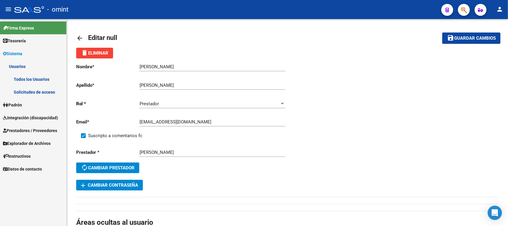
click at [29, 90] on link "Solicitudes de acceso" at bounding box center [33, 91] width 66 height 13
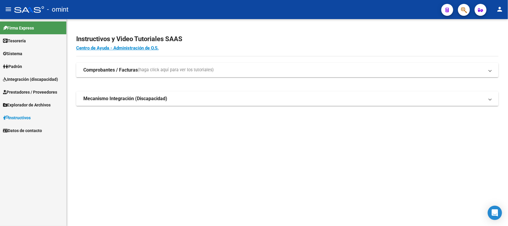
click at [26, 80] on span "Integración (discapacidad)" at bounding box center [30, 79] width 55 height 7
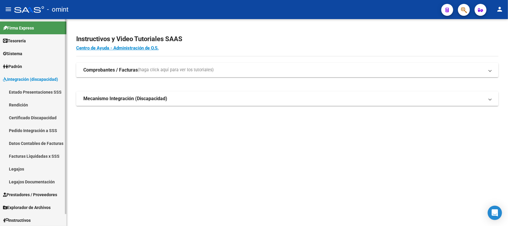
click at [29, 155] on link "Facturas Liquidadas x SSS" at bounding box center [33, 156] width 66 height 13
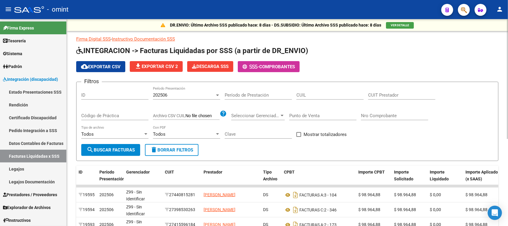
click at [374, 96] on input "CUIT Prestador" at bounding box center [401, 94] width 67 height 5
paste input "20-23371855-7"
type input "20-23371855-7"
click at [104, 144] on button "search Buscar Facturas" at bounding box center [110, 150] width 59 height 12
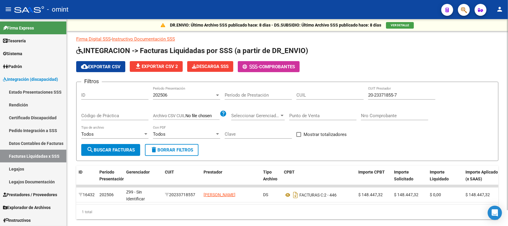
click at [189, 91] on div "202506 Período Presentación" at bounding box center [186, 93] width 67 height 13
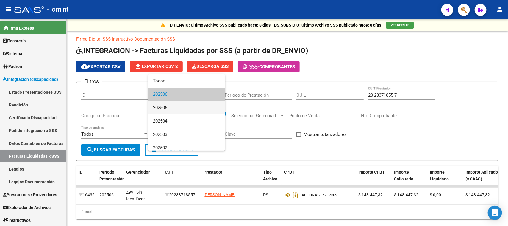
click at [182, 110] on span "202505" at bounding box center [186, 107] width 67 height 13
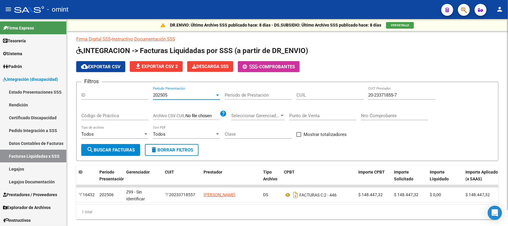
click at [121, 144] on button "search Buscar Facturas" at bounding box center [110, 150] width 59 height 12
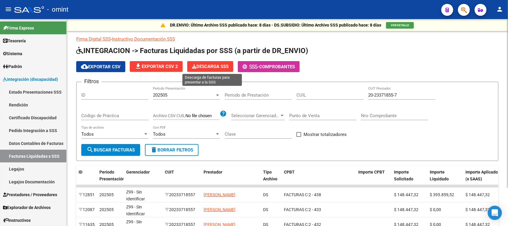
click at [220, 66] on span "Descarga SSS" at bounding box center [210, 66] width 37 height 5
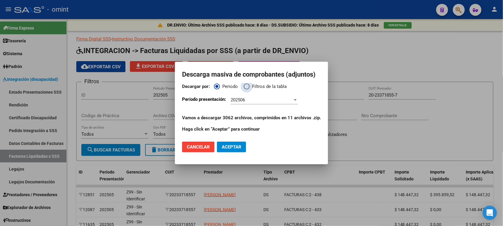
click at [267, 87] on span "Filtros de la tabla" at bounding box center [268, 86] width 37 height 7
click at [250, 87] on input "Filtros de la tabla" at bounding box center [247, 86] width 6 height 6
radio input "true"
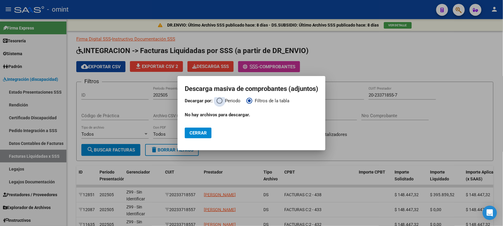
click at [222, 103] on span "Periodo" at bounding box center [231, 100] width 18 height 7
click at [221, 103] on input "Periodo" at bounding box center [220, 101] width 6 height 6
radio input "true"
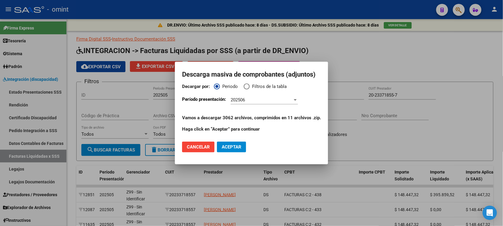
click at [270, 90] on mat-radio-button "Filtros de la tabla" at bounding box center [268, 88] width 49 height 10
click at [270, 84] on span "Filtros de la tabla" at bounding box center [268, 86] width 37 height 7
click at [250, 84] on input "Filtros de la tabla" at bounding box center [247, 86] width 6 height 6
radio input "true"
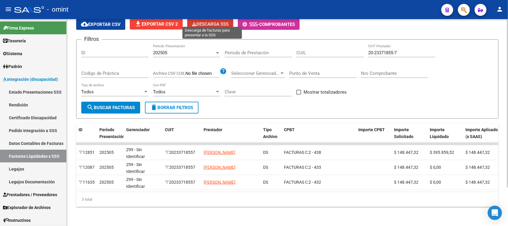
scroll to position [10, 0]
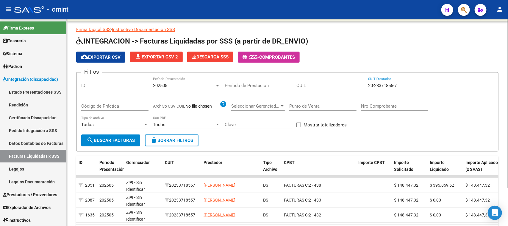
drag, startPoint x: 415, startPoint y: 84, endPoint x: 202, endPoint y: 87, distance: 213.0
click at [202, 87] on div "Filtros ID 202505 Período Presentación Período de Prestación CUIL 20-23371855-7…" at bounding box center [287, 105] width 413 height 57
paste input "7-22209311-8"
click at [123, 141] on span "search Buscar Facturas" at bounding box center [111, 140] width 48 height 5
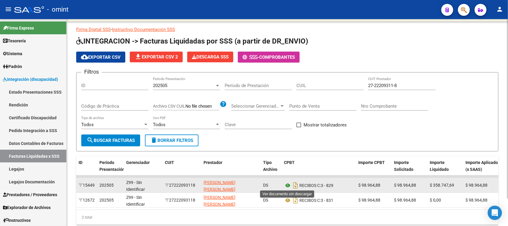
click at [288, 185] on icon at bounding box center [288, 185] width 8 height 7
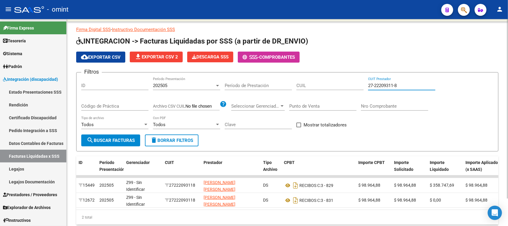
drag, startPoint x: 409, startPoint y: 85, endPoint x: 214, endPoint y: 85, distance: 194.5
click at [214, 85] on div "Filtros ID 202505 Período Presentación Período de Prestación CUIL 27-22209311-8…" at bounding box center [287, 105] width 413 height 57
paste input "1968457-1"
click at [123, 138] on span "search Buscar Facturas" at bounding box center [111, 140] width 48 height 5
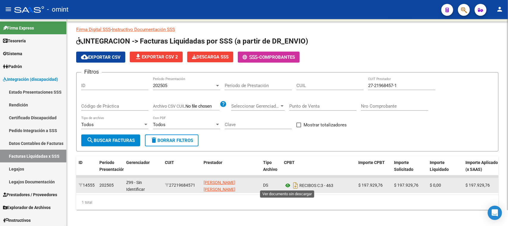
click at [288, 186] on icon at bounding box center [288, 185] width 8 height 7
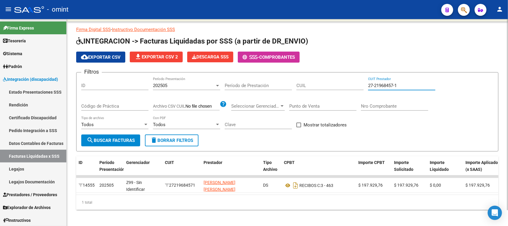
drag, startPoint x: 422, startPoint y: 86, endPoint x: 133, endPoint y: 86, distance: 288.9
click at [133, 86] on div "Filtros ID 202505 Período Presentación Período de Prestación CUIL 27-21968457-1…" at bounding box center [287, 105] width 413 height 57
paste input "17059000-2"
click at [102, 136] on button "search Buscar Facturas" at bounding box center [110, 140] width 59 height 12
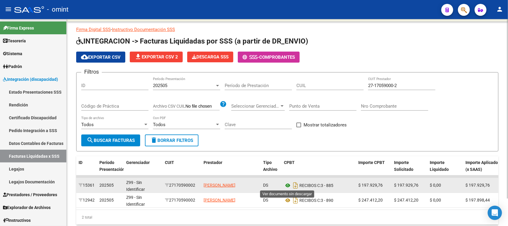
click at [285, 182] on icon at bounding box center [288, 185] width 8 height 7
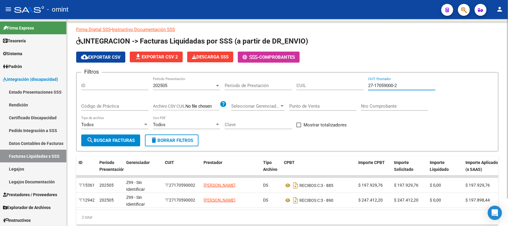
drag, startPoint x: 432, startPoint y: 86, endPoint x: 197, endPoint y: 88, distance: 235.6
click at [197, 88] on div "Filtros ID 202505 Período Presentación Período de Prestación CUIL 27-17059000-2…" at bounding box center [287, 105] width 413 height 57
paste input "22910510-3"
click at [106, 136] on button "search Buscar Facturas" at bounding box center [110, 140] width 59 height 12
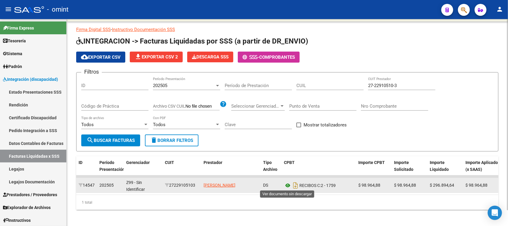
click at [284, 185] on icon at bounding box center [288, 185] width 8 height 7
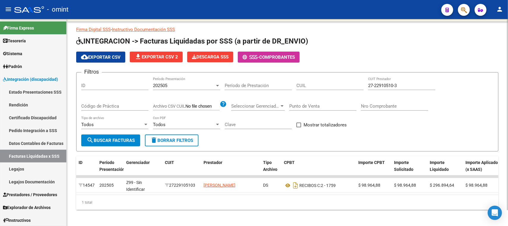
click at [395, 85] on input "27-22910510-3" at bounding box center [401, 85] width 67 height 5
paste input "2"
drag, startPoint x: 420, startPoint y: 84, endPoint x: 227, endPoint y: 92, distance: 193.5
click at [227, 92] on div "Filtros ID 202505 Período Presentación Período de Prestación CUIL 27-22910510-2…" at bounding box center [287, 105] width 413 height 57
paste input "5581702"
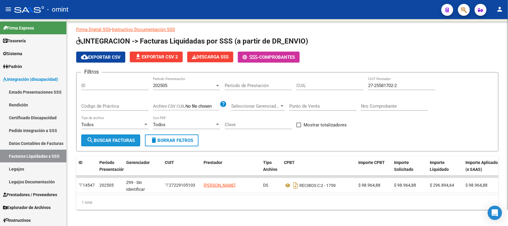
click at [107, 138] on span "search Buscar Facturas" at bounding box center [111, 140] width 48 height 5
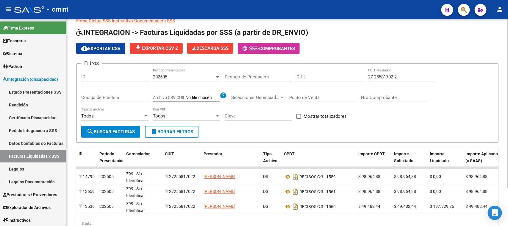
scroll to position [37, 0]
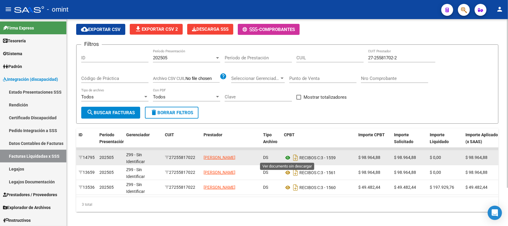
click at [288, 155] on icon at bounding box center [288, 157] width 8 height 7
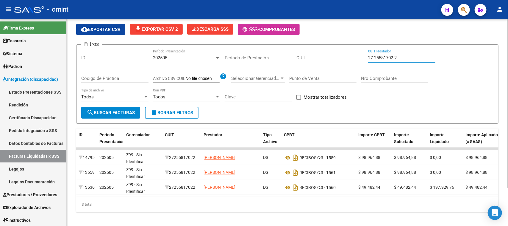
click at [427, 57] on input "27-25581702-2" at bounding box center [401, 57] width 67 height 5
drag, startPoint x: 429, startPoint y: 56, endPoint x: 279, endPoint y: 58, distance: 150.1
click at [279, 58] on div "Filtros ID 202505 Período Presentación Período de Prestación CUIL 27-25581702-2…" at bounding box center [287, 77] width 413 height 57
paste input "31653447-9"
type input "27-31653447-9"
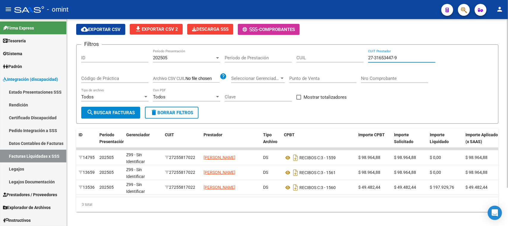
click at [116, 111] on span "search Buscar Facturas" at bounding box center [111, 112] width 48 height 5
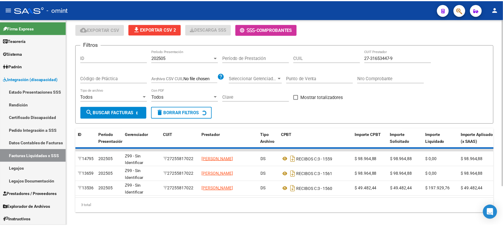
scroll to position [17, 0]
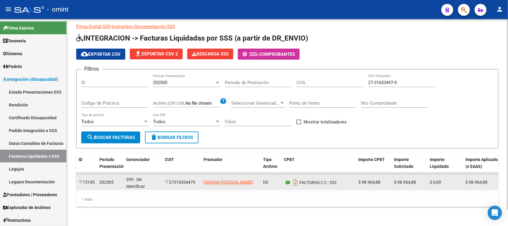
click at [287, 179] on icon at bounding box center [288, 182] width 8 height 7
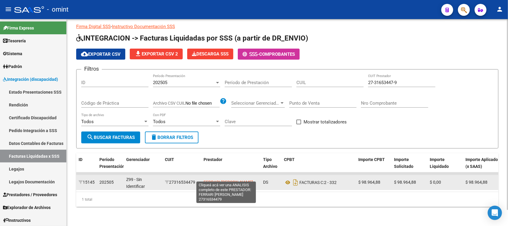
click at [242, 180] on span "FERRARI [PERSON_NAME]" at bounding box center [228, 182] width 49 height 5
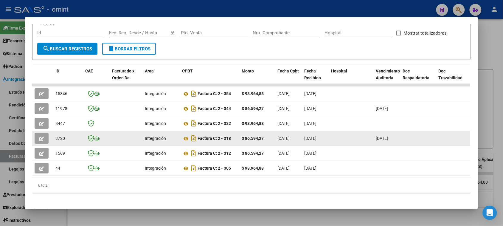
scroll to position [95, 0]
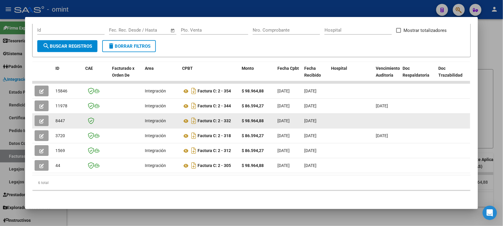
click at [35, 115] on button "button" at bounding box center [42, 120] width 14 height 11
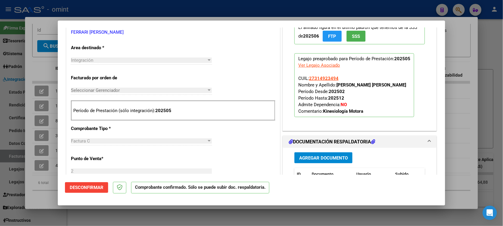
scroll to position [261, 0]
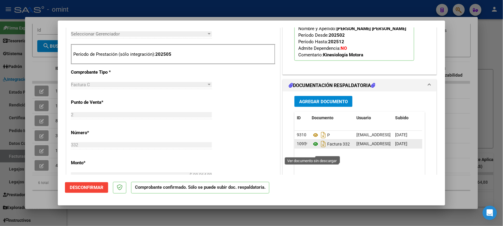
click at [314, 148] on icon at bounding box center [316, 144] width 8 height 7
type input "$ 0,00"
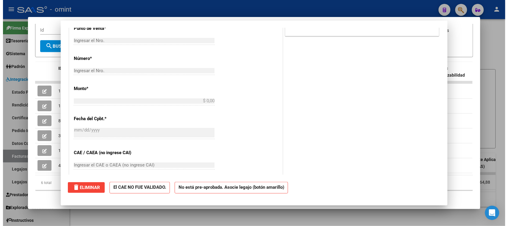
scroll to position [0, 0]
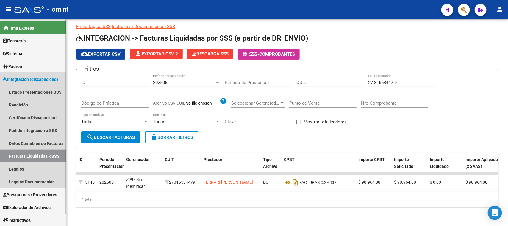
click at [31, 153] on link "Facturas Liquidadas x SSS" at bounding box center [33, 156] width 66 height 13
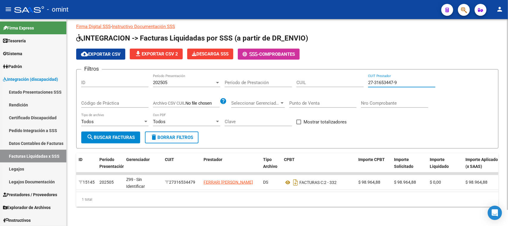
paste input "2292398-3"
drag, startPoint x: 402, startPoint y: 76, endPoint x: 364, endPoint y: 81, distance: 39.0
click at [364, 81] on div "Filtros ID 202505 Período Presentación Período de Prestación CUIL 27-32292398-3…" at bounding box center [287, 102] width 413 height 57
click at [102, 135] on span "search Buscar Facturas" at bounding box center [111, 137] width 48 height 5
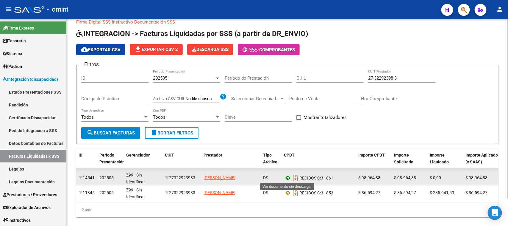
click at [285, 175] on icon at bounding box center [288, 177] width 8 height 7
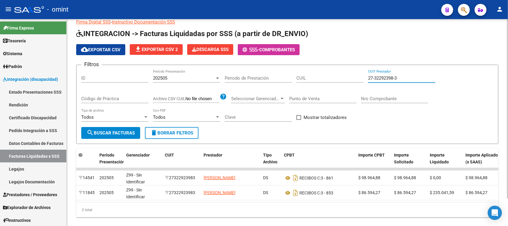
drag, startPoint x: 401, startPoint y: 78, endPoint x: 295, endPoint y: 79, distance: 105.1
click at [295, 79] on div "Filtros ID 202505 Período Presentación Período de Prestación CUIL 27-32292398-3…" at bounding box center [287, 98] width 413 height 57
paste input "3029254-2"
click at [132, 136] on button "search Buscar Facturas" at bounding box center [110, 133] width 59 height 12
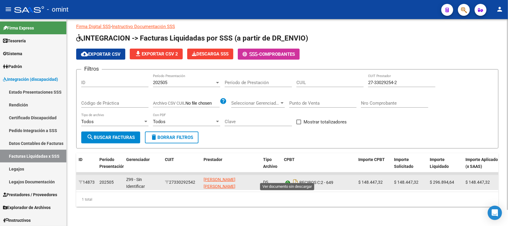
click at [287, 179] on icon at bounding box center [288, 182] width 8 height 7
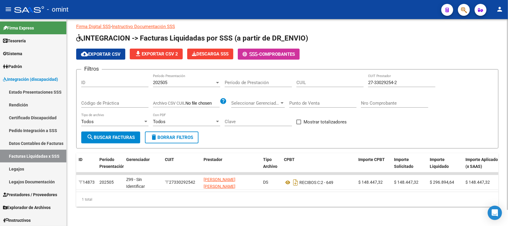
click at [393, 80] on input "27-33029254-2" at bounding box center [401, 82] width 67 height 5
paste input "2-7"
drag, startPoint x: 403, startPoint y: 75, endPoint x: 313, endPoint y: 77, distance: 90.0
click at [313, 77] on div "Filtros ID 202505 Período Presentación Período de Prestación CUIL 27-33029252-7…" at bounding box center [287, 102] width 413 height 57
paste input "894925"
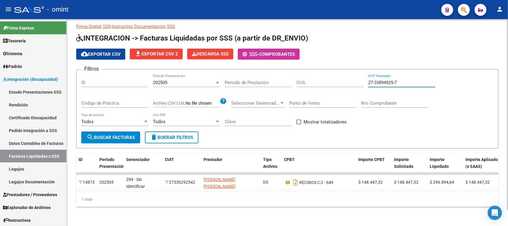
click at [131, 135] on span "search Buscar Facturas" at bounding box center [111, 137] width 48 height 5
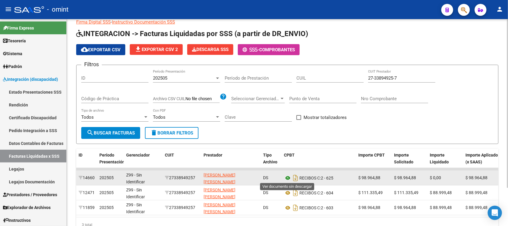
click at [287, 176] on icon at bounding box center [288, 177] width 8 height 7
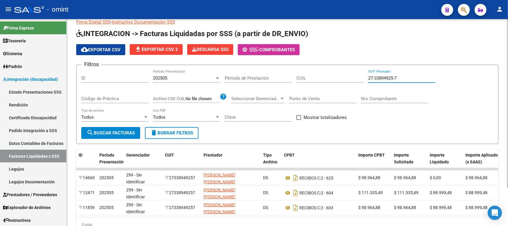
drag, startPoint x: 411, startPoint y: 76, endPoint x: 228, endPoint y: 77, distance: 183.5
click at [228, 77] on div "Filtros ID 202505 Período Presentación Período de Prestación CUIL 27-33894925-7…" at bounding box center [287, 98] width 413 height 57
paste input "7641598-3"
click at [126, 133] on span "search Buscar Facturas" at bounding box center [111, 132] width 48 height 5
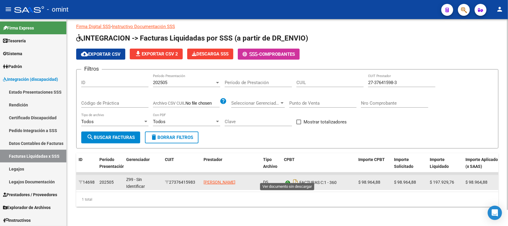
click at [289, 179] on icon at bounding box center [288, 182] width 8 height 7
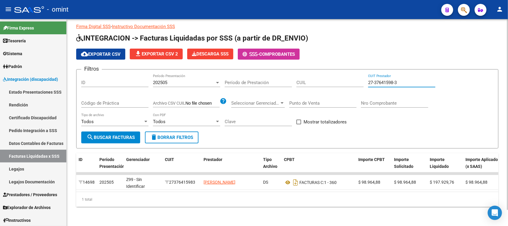
drag, startPoint x: 414, startPoint y: 76, endPoint x: 286, endPoint y: 77, distance: 128.1
click at [286, 77] on div "Filtros ID 202505 Período Presentación Período de Prestación CUIL 27-37641598-3…" at bounding box center [287, 102] width 413 height 57
paste input "934300-2"
click at [139, 133] on button "search Buscar Facturas" at bounding box center [110, 137] width 59 height 12
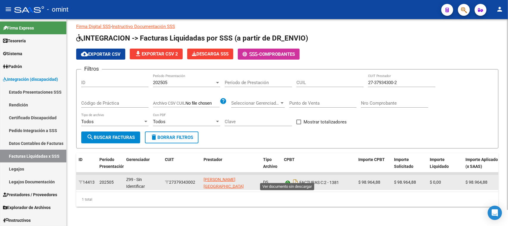
click at [289, 179] on icon at bounding box center [288, 182] width 8 height 7
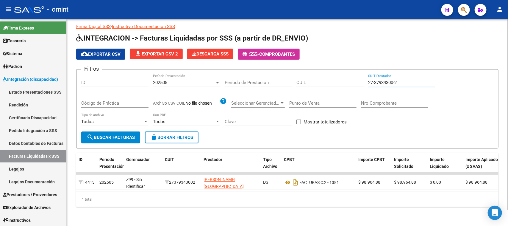
drag, startPoint x: 407, startPoint y: 77, endPoint x: 215, endPoint y: 77, distance: 192.7
click at [215, 77] on div "Filtros ID 202505 Período Presentación Período de Prestación CUIL 27-37934300-2…" at bounding box center [287, 102] width 413 height 57
paste input "43984280-1"
click at [121, 135] on span "search Buscar Facturas" at bounding box center [111, 137] width 48 height 5
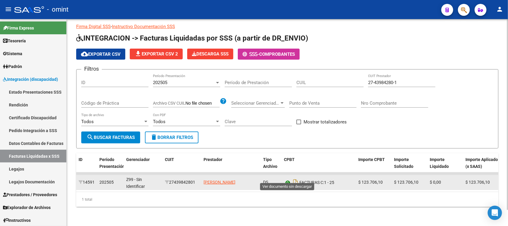
click at [288, 179] on icon at bounding box center [288, 182] width 8 height 7
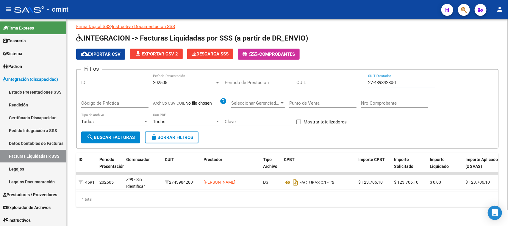
drag, startPoint x: 407, startPoint y: 76, endPoint x: 131, endPoint y: 75, distance: 276.4
click at [135, 75] on div "Filtros ID 202505 Período Presentación Período de Prestación CUIL 27-43984280-1…" at bounding box center [287, 102] width 413 height 57
paste input "30-71105850-4"
type input "30-71105850-4"
click at [101, 135] on span "search Buscar Facturas" at bounding box center [111, 137] width 48 height 5
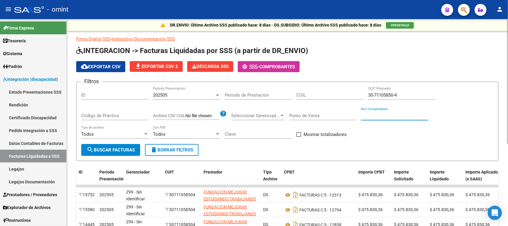
click at [415, 115] on input "Nro Comprobante" at bounding box center [394, 115] width 67 height 5
type input "12854"
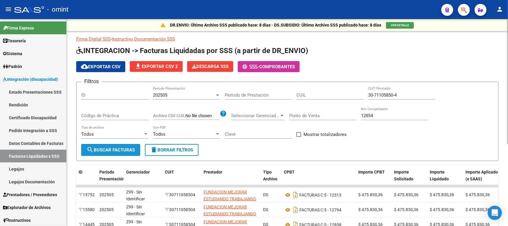
click at [106, 145] on button "search Buscar Facturas" at bounding box center [110, 150] width 59 height 12
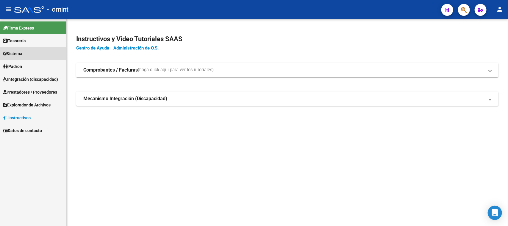
click at [22, 54] on span "Sistema" at bounding box center [12, 53] width 19 height 7
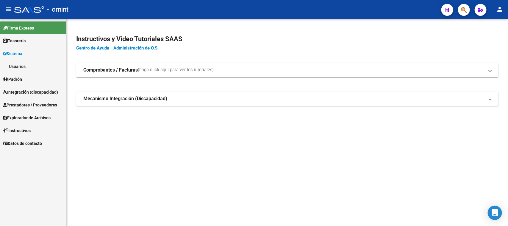
click at [22, 66] on link "Usuarios" at bounding box center [33, 66] width 66 height 13
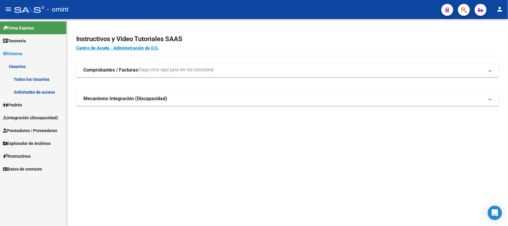
click at [21, 88] on link "Solicitudes de acceso" at bounding box center [33, 91] width 66 height 13
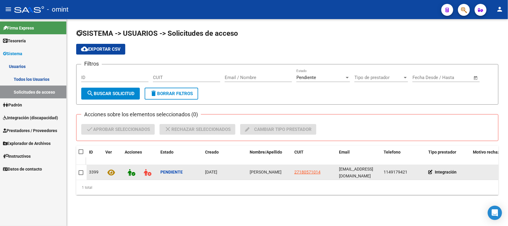
click at [260, 171] on span "isabel Alvarez" at bounding box center [266, 171] width 32 height 5
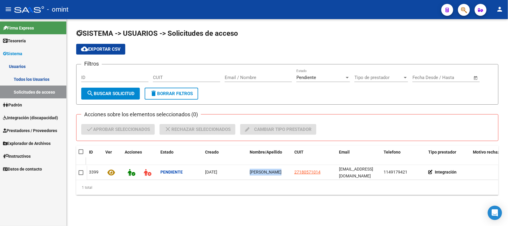
click at [81, 152] on span at bounding box center [81, 151] width 5 height 5
click at [81, 154] on input "checkbox" at bounding box center [81, 154] width 0 height 0
checkbox input "true"
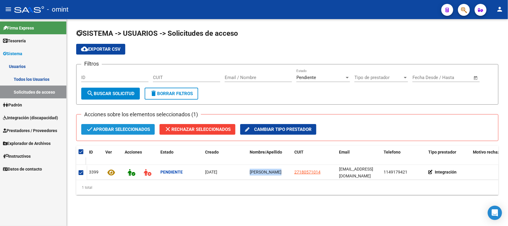
click at [91, 129] on mat-icon "check" at bounding box center [89, 128] width 7 height 7
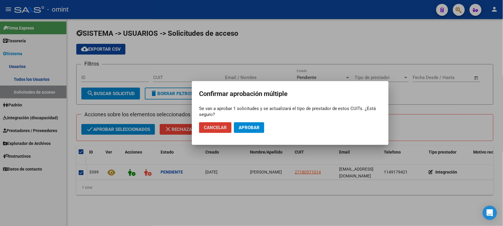
click at [264, 129] on mat-dialog-actions "Cancelar Aprobar" at bounding box center [290, 127] width 182 height 20
click at [246, 129] on span "Aprobar" at bounding box center [249, 127] width 21 height 5
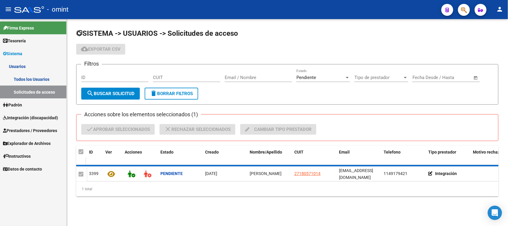
checkbox input "false"
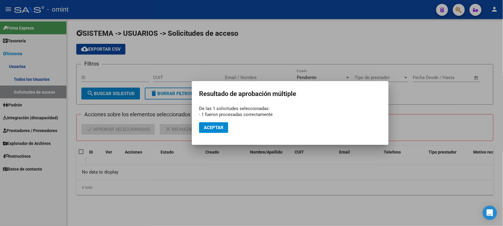
click at [40, 77] on div at bounding box center [251, 113] width 503 height 226
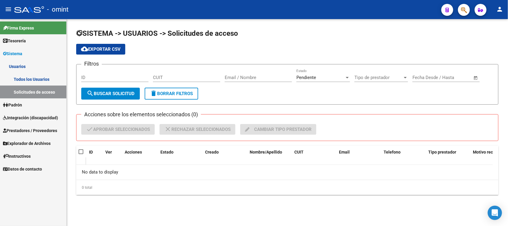
click at [40, 78] on link "Todos los Usuarios" at bounding box center [33, 79] width 66 height 13
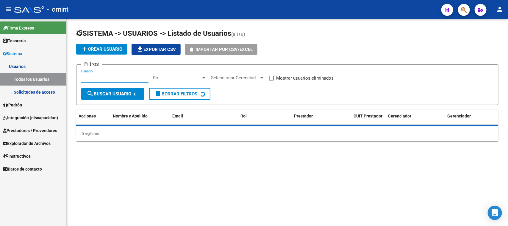
click at [108, 78] on input "Usuario" at bounding box center [114, 77] width 67 height 5
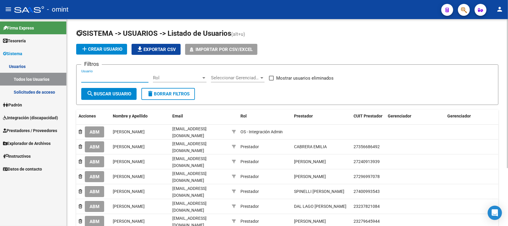
paste input "isabel Alvarez"
type input "isabel Alvarez"
click at [107, 88] on button "search Buscar Usuario" at bounding box center [108, 94] width 55 height 12
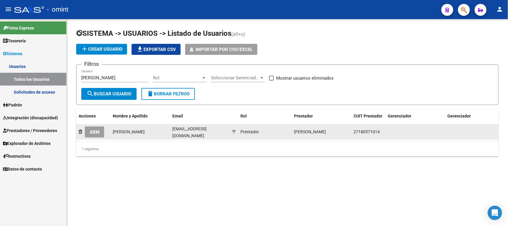
click at [98, 133] on span "ABM" at bounding box center [95, 131] width 10 height 5
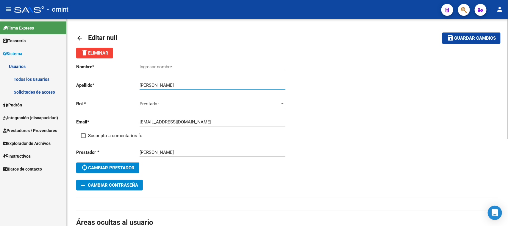
drag, startPoint x: 154, startPoint y: 84, endPoint x: 130, endPoint y: 84, distance: 24.1
click at [130, 84] on app-form-text-field "Apellido * isabel Alvarez Ingresar apellido" at bounding box center [180, 85] width 209 height 5
type input "Alvarez"
click at [154, 67] on input "Ingresar nombre" at bounding box center [213, 66] width 146 height 5
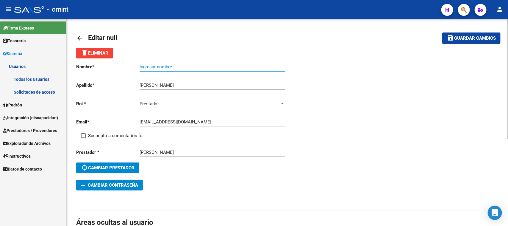
paste input "isabel"
click at [141, 66] on input "isabel" at bounding box center [213, 66] width 146 height 5
type input "Isabel"
click at [103, 132] on span "Suscripto a comentarios fc" at bounding box center [115, 135] width 54 height 7
click at [83, 138] on input "Suscripto a comentarios fc" at bounding box center [83, 138] width 0 height 0
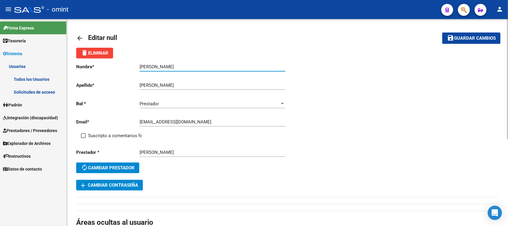
checkbox input "true"
click at [466, 36] on span "Guardar cambios" at bounding box center [476, 38] width 42 height 5
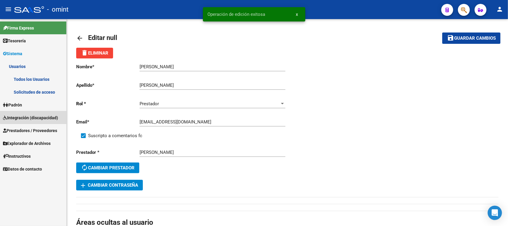
click at [42, 116] on span "Integración (discapacidad)" at bounding box center [30, 117] width 55 height 7
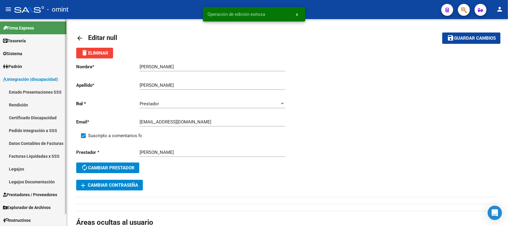
click at [29, 192] on span "Prestadores / Proveedores" at bounding box center [30, 194] width 54 height 7
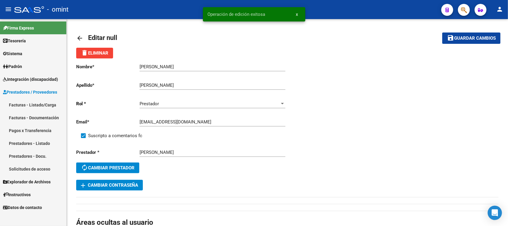
click at [38, 102] on link "Facturas - Listado/Carga" at bounding box center [33, 104] width 66 height 13
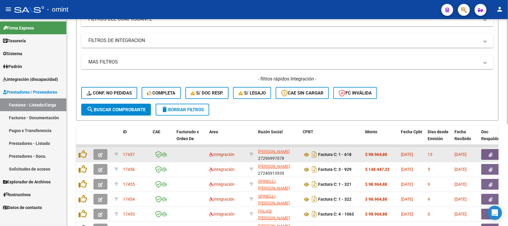
scroll to position [88, 0]
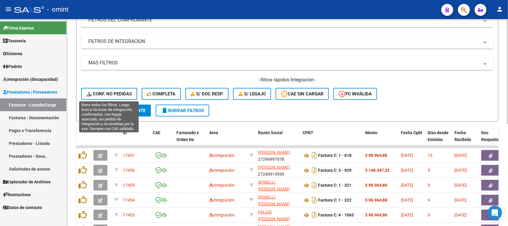
click at [127, 93] on span "Conf. no pedidas" at bounding box center [109, 93] width 45 height 5
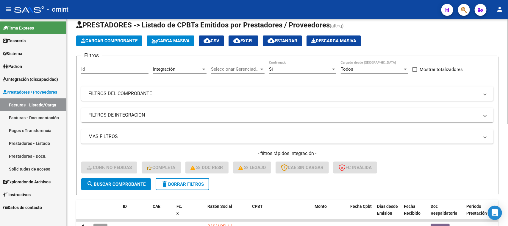
scroll to position [14, 0]
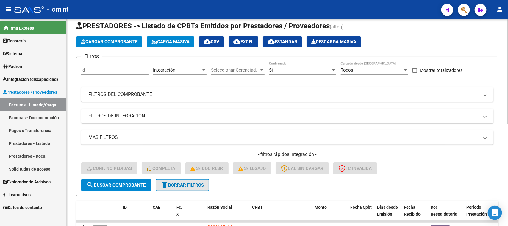
click at [166, 183] on mat-icon "delete" at bounding box center [164, 184] width 7 height 7
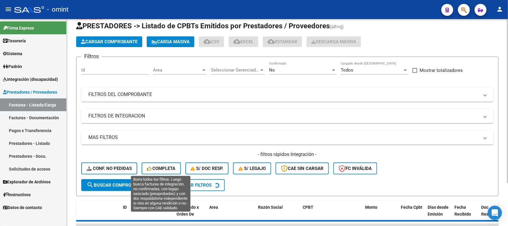
click at [162, 166] on span "Completa" at bounding box center [161, 168] width 29 height 5
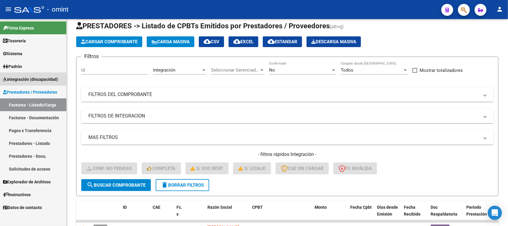
click at [23, 83] on link "Integración (discapacidad)" at bounding box center [33, 79] width 66 height 13
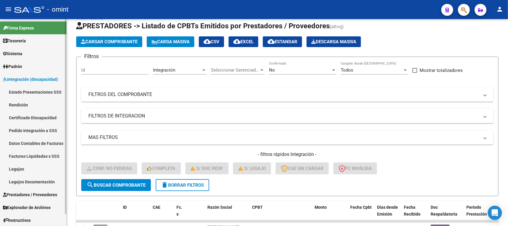
click at [28, 129] on link "Pedido Integración a SSS" at bounding box center [33, 130] width 66 height 13
